Goal: Task Accomplishment & Management: Use online tool/utility

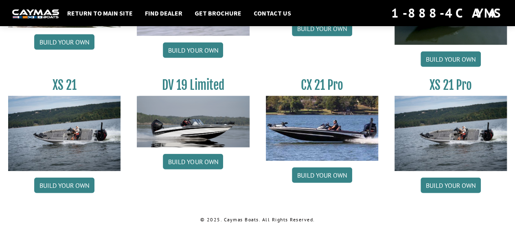
scroll to position [1032, 0]
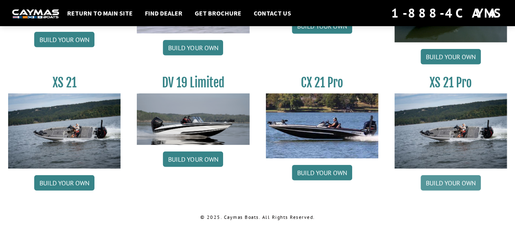
click at [451, 179] on link "Build your own" at bounding box center [451, 182] width 60 height 15
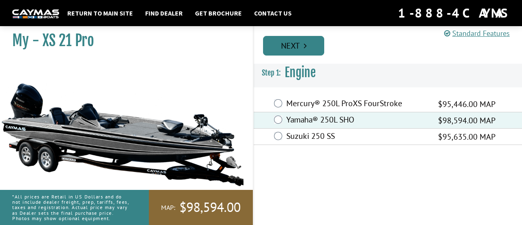
click at [290, 47] on link "Next" at bounding box center [293, 46] width 61 height 20
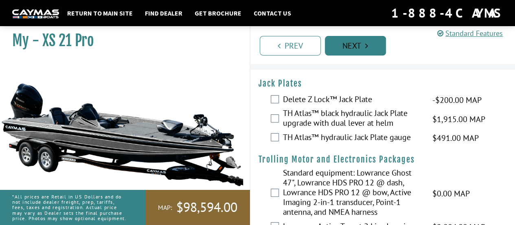
scroll to position [20, 0]
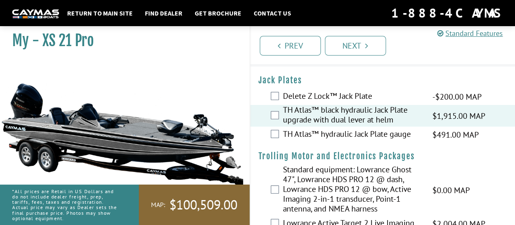
click at [277, 137] on div "TH Atlas™ hydraulic Jack Plate gauge $491.00 MAP $580.00 MSRP" at bounding box center [383, 134] width 265 height 16
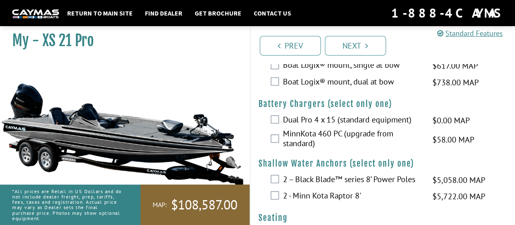
scroll to position [727, 0]
